Goal: Task Accomplishment & Management: Manage account settings

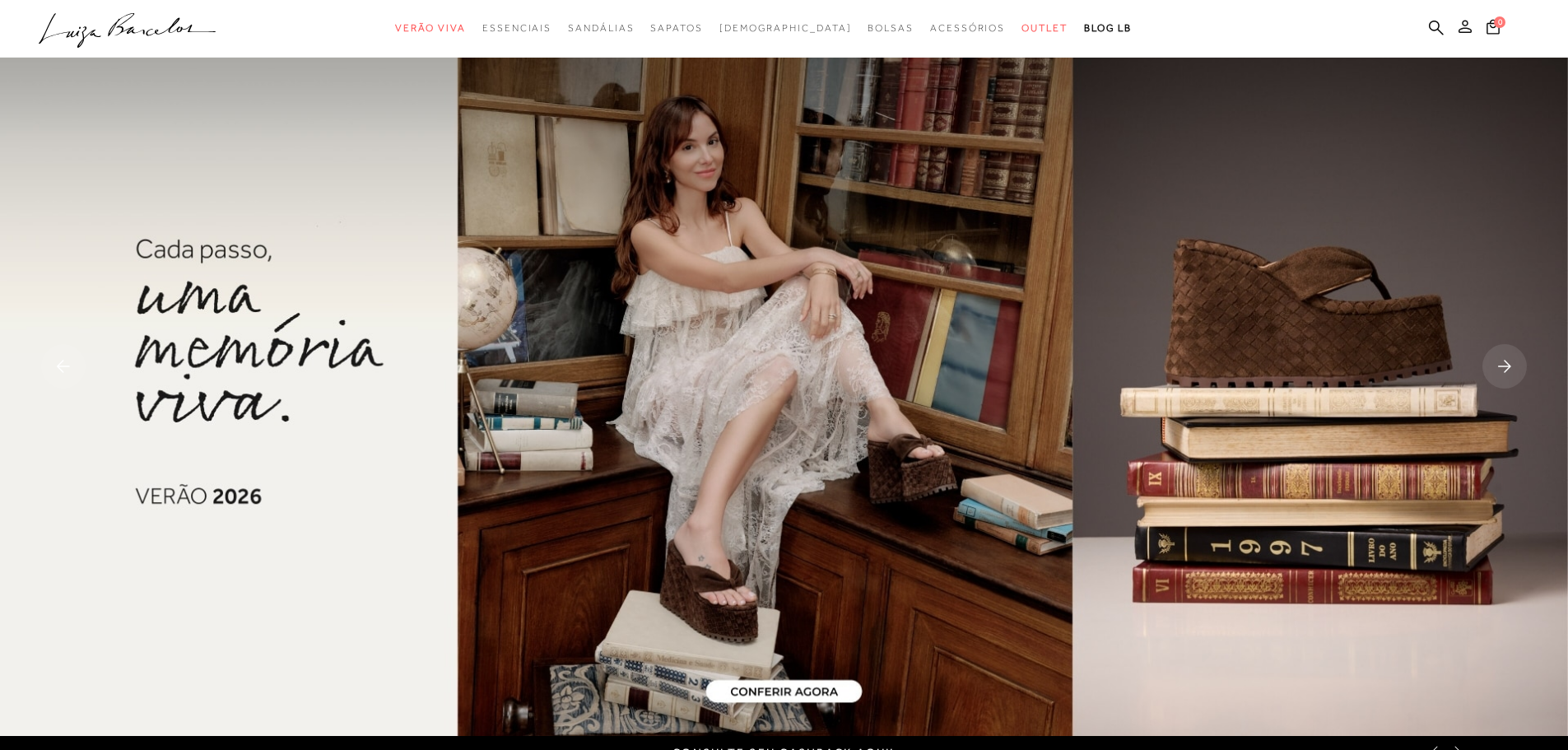
click at [1463, 30] on icon at bounding box center [1465, 27] width 13 height 13
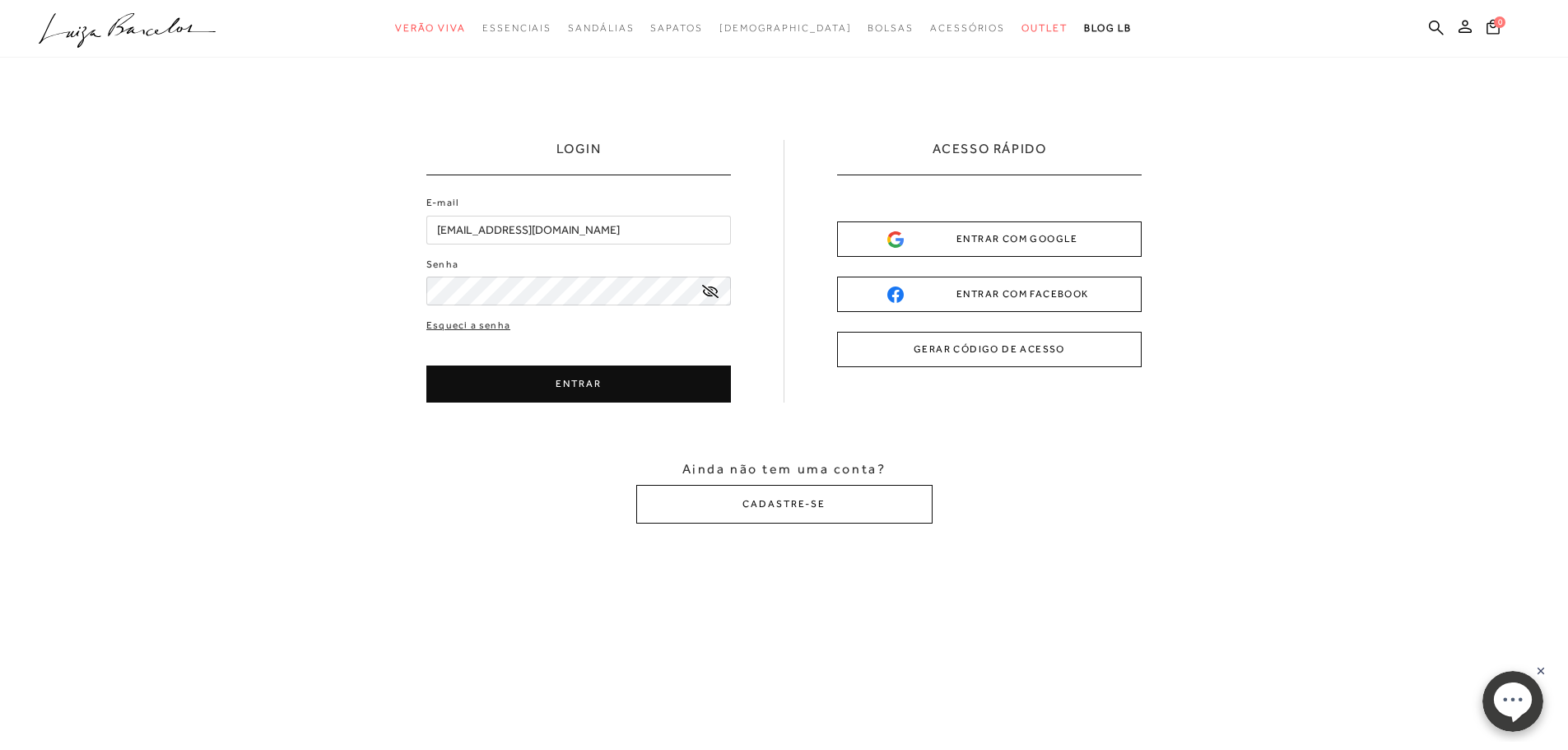
click at [974, 352] on button "GERAR CÓDIGO DE ACESSO" at bounding box center [989, 349] width 304 height 35
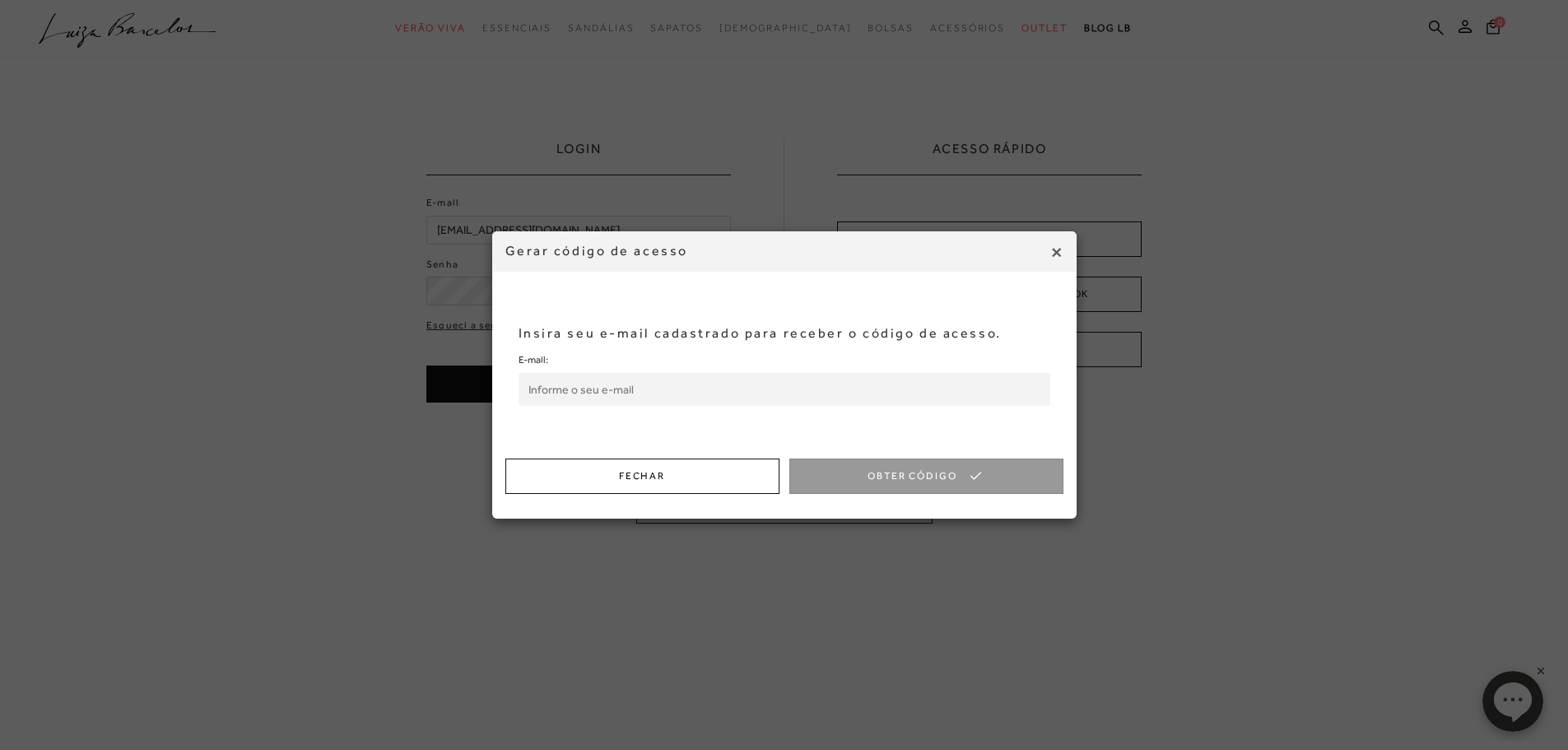
click at [871, 364] on div "E-mail:" at bounding box center [784, 378] width 532 height 55
click at [779, 390] on input "E-mail:" at bounding box center [784, 389] width 532 height 33
type input "tavares_ac@outlook.com"
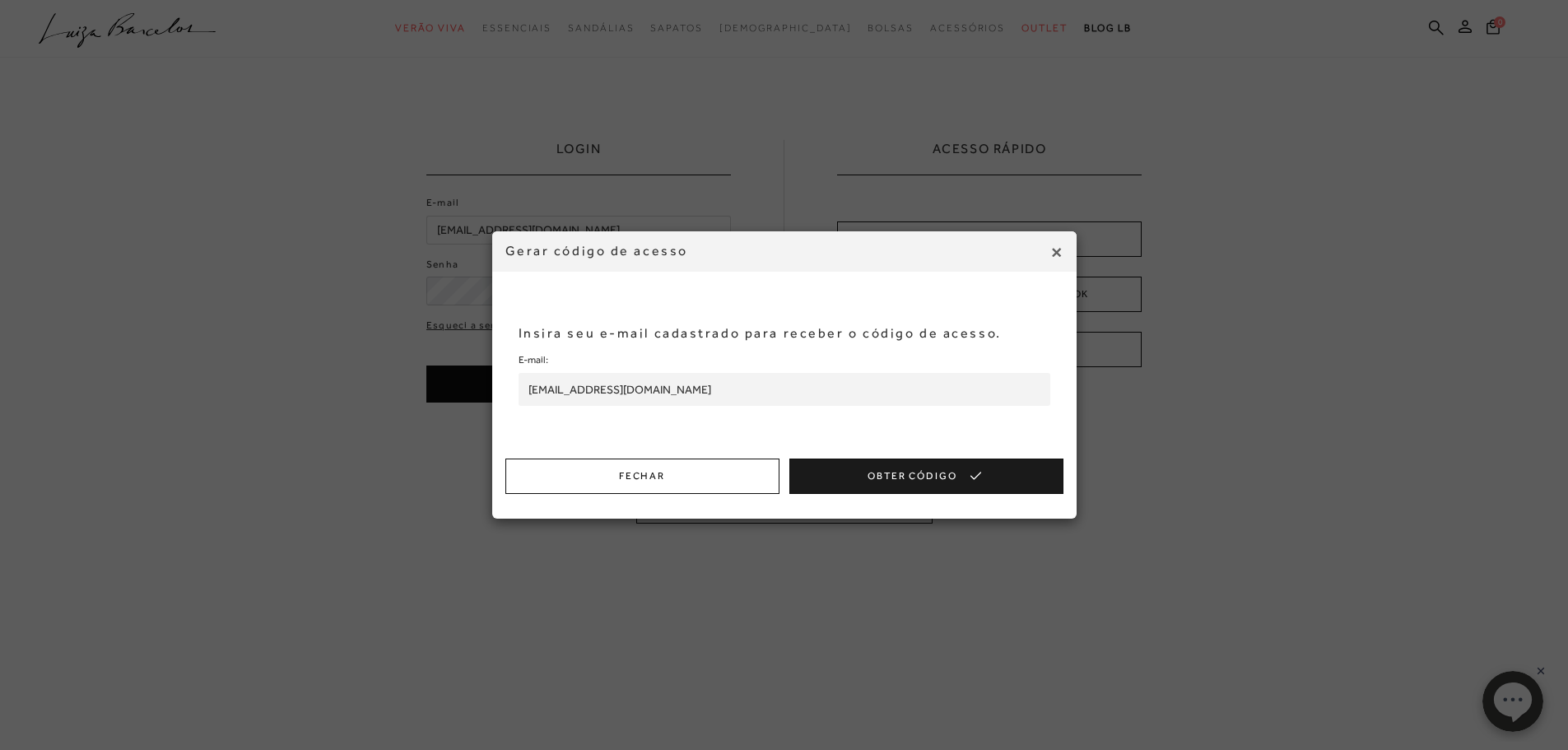
click at [841, 476] on button "Obter Código" at bounding box center [927, 476] width 274 height 35
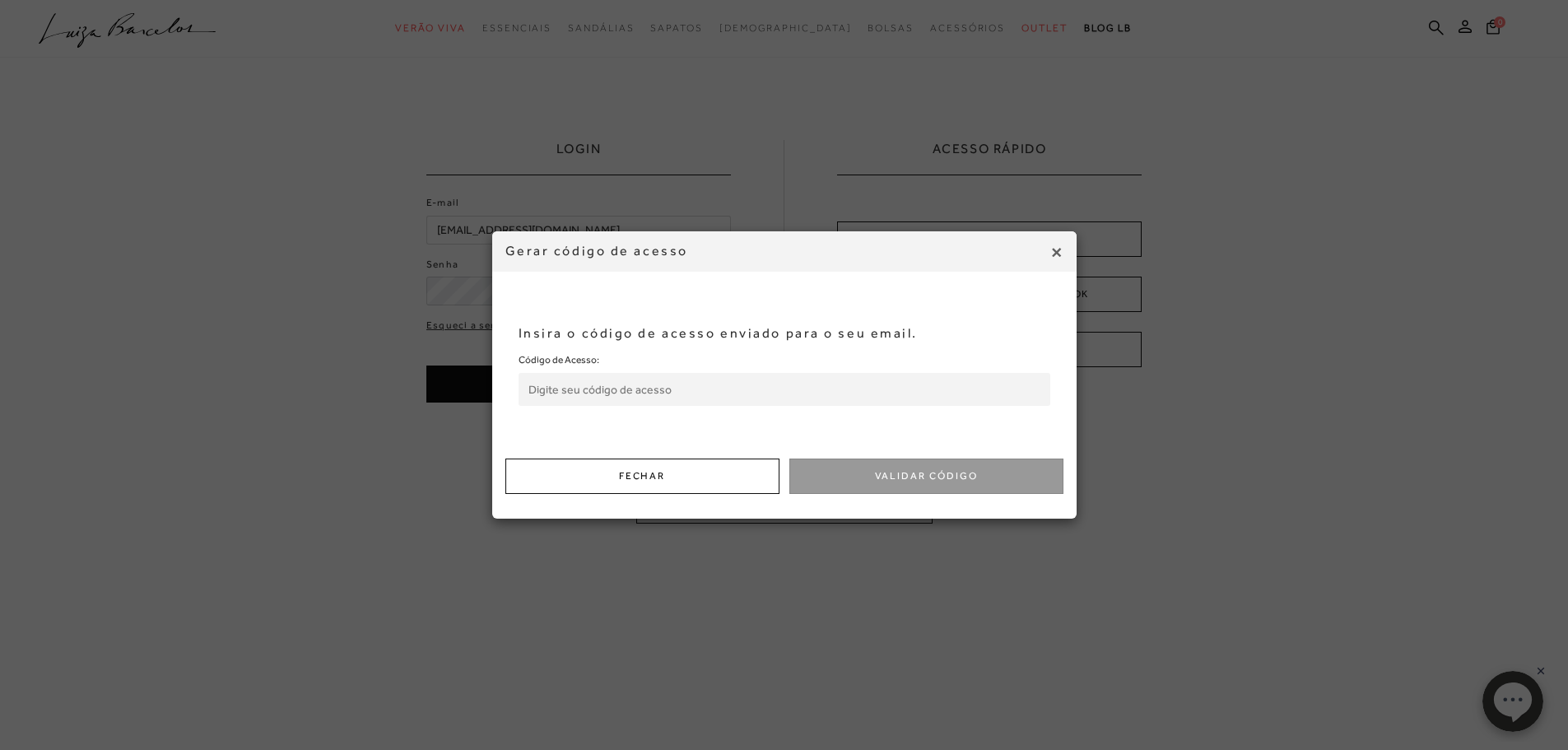
click at [847, 383] on input "Código de Acesso:" at bounding box center [784, 389] width 532 height 33
paste input "415199833"
type input "415199833"
click at [886, 470] on button "Validar Código" at bounding box center [927, 476] width 274 height 35
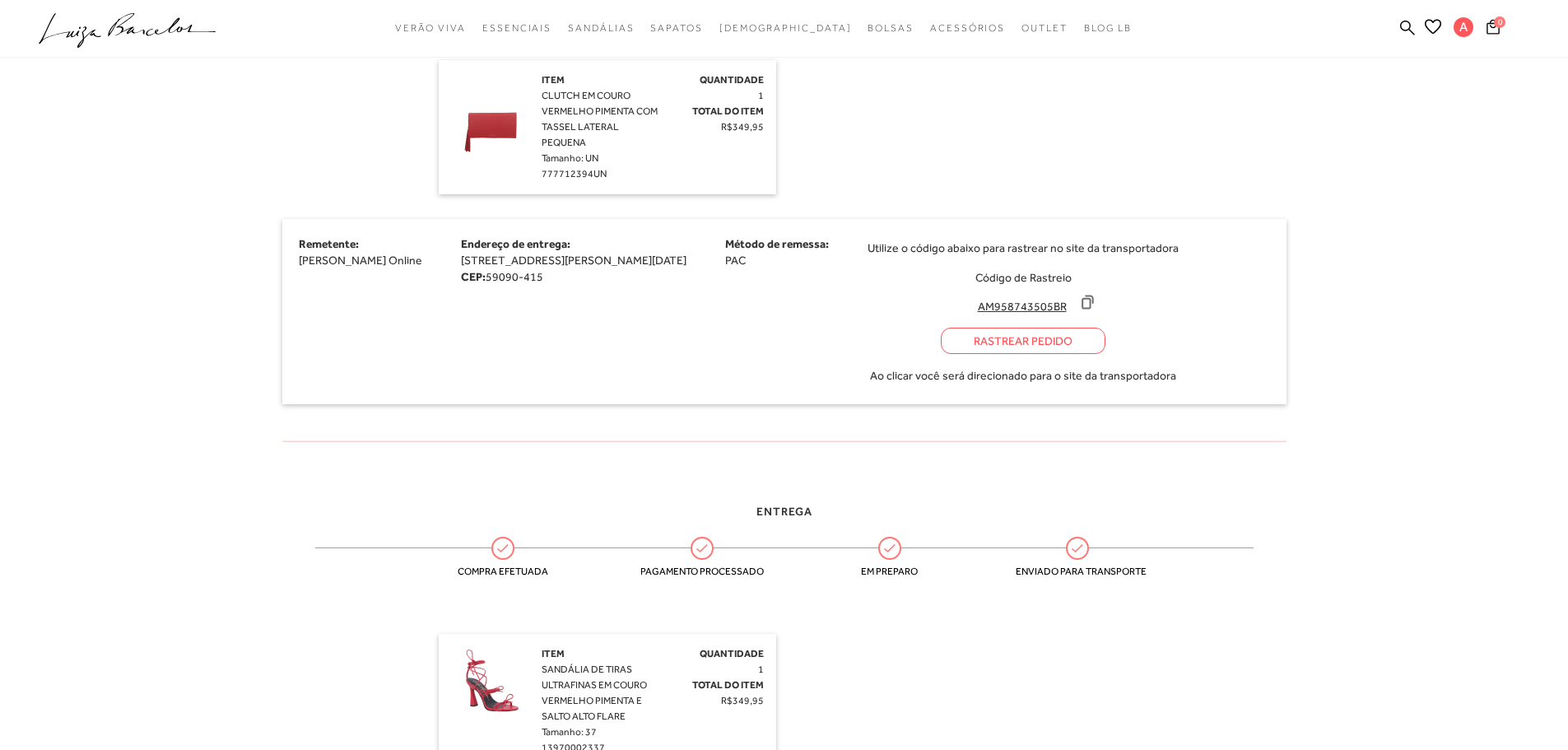
scroll to position [480, 0]
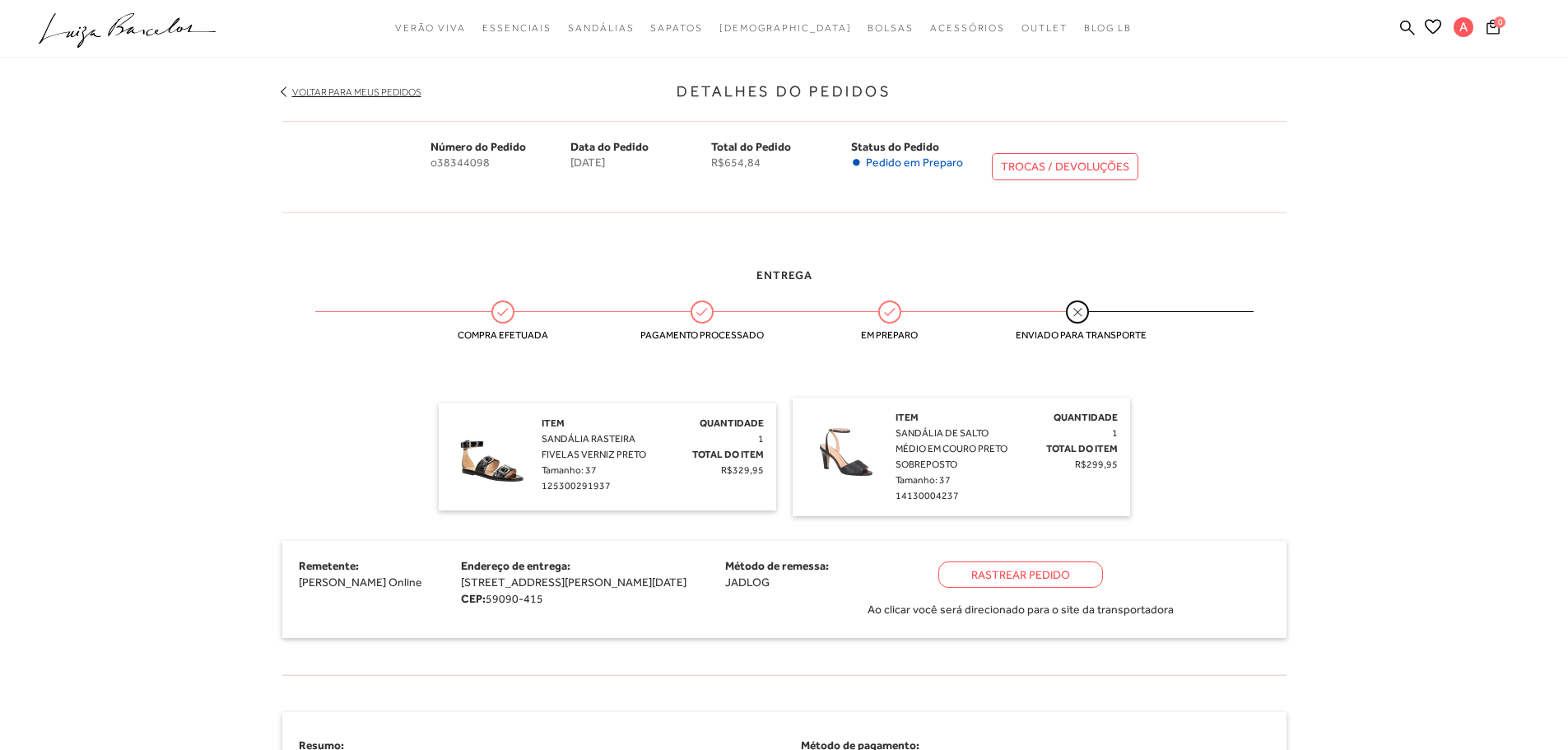
scroll to position [165, 0]
